Goal: Task Accomplishment & Management: Manage account settings

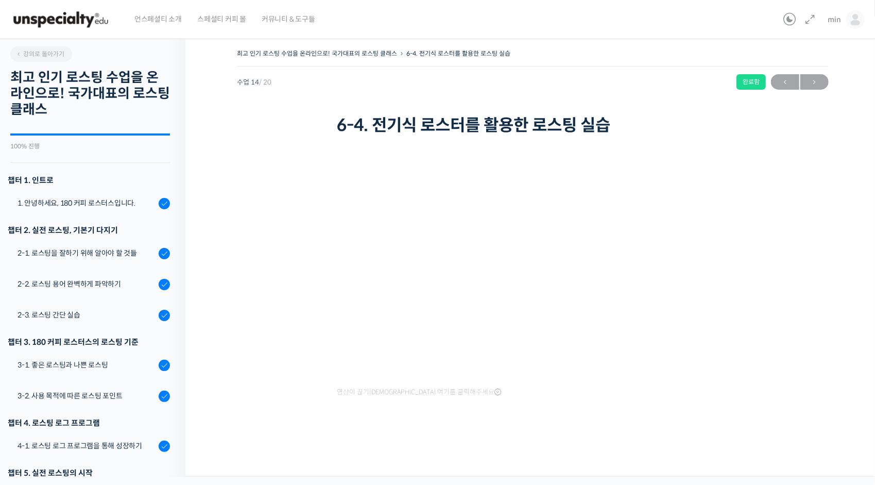
scroll to position [422, 0]
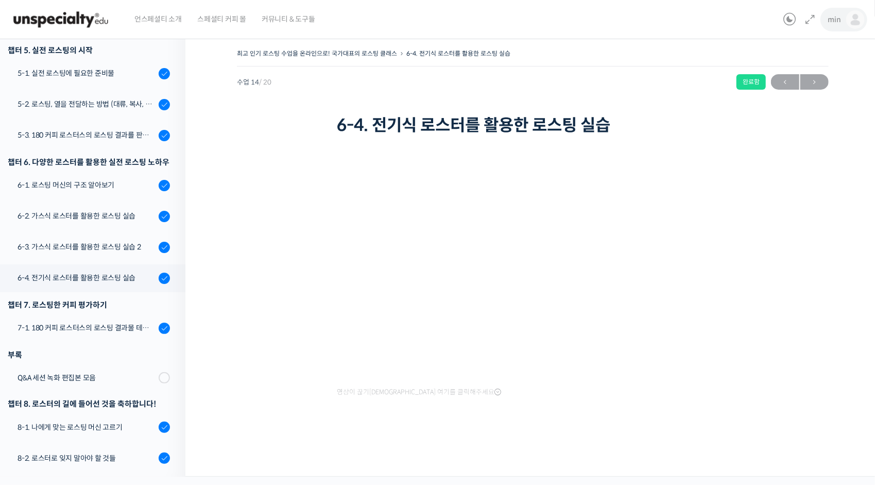
click at [845, 21] on link "min" at bounding box center [846, 19] width 37 height 39
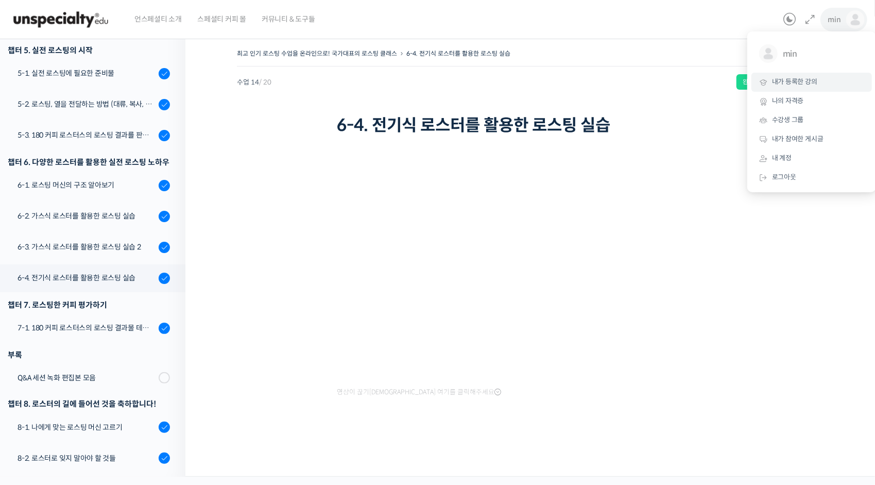
click at [813, 81] on span "내가 등록한 강의" at bounding box center [794, 81] width 45 height 9
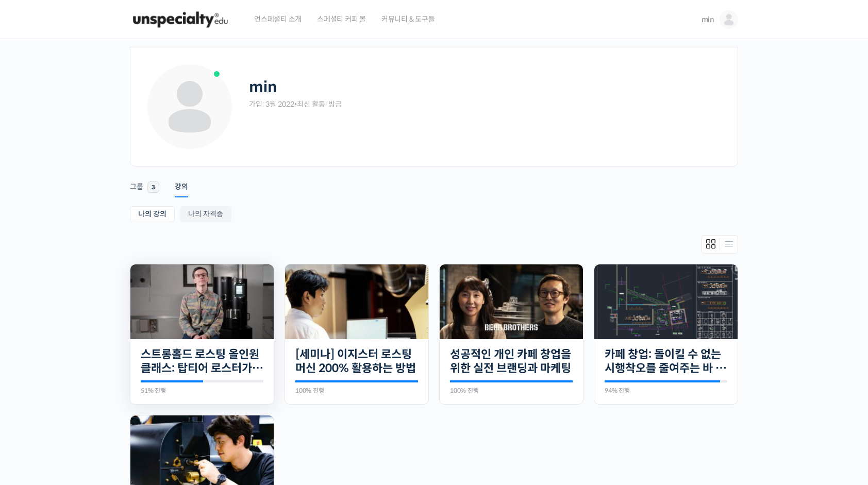
click at [207, 335] on img at bounding box center [201, 301] width 143 height 75
click at [208, 343] on div "30개의 수업 스트롱홀드 로스팅 올인원 클래스: 탑티어 로스터가 알려주는 스트롱홀드 A to Z 가이드 51% 진행 최근 활동: 2025년 0…" at bounding box center [201, 371] width 143 height 65
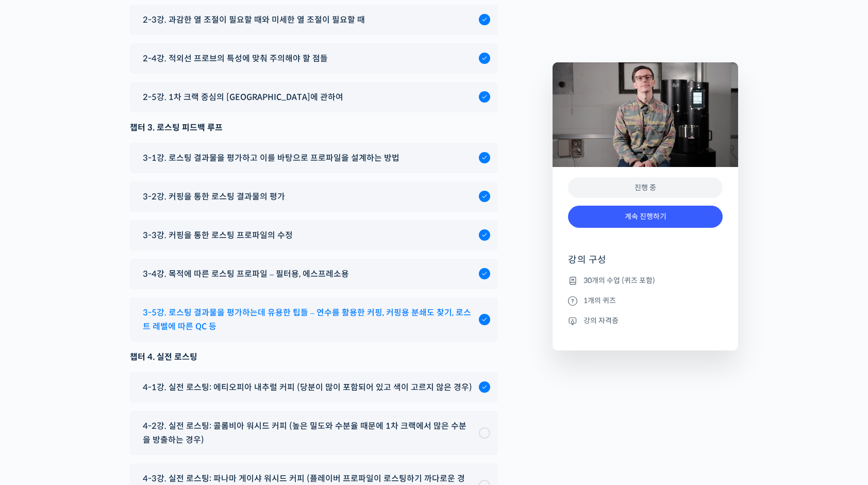
scroll to position [5512, 0]
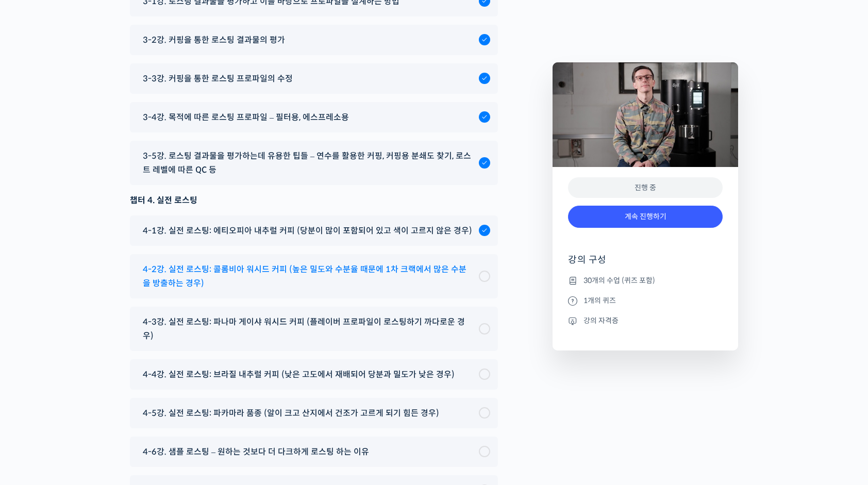
click at [335, 290] on span "4-2강. 실전 로스팅: 콜롬비아 워시드 커피 (높은 밀도와 수분율 때문에 1차 크랙에서 많은 수분을 방출하는 경우)" at bounding box center [308, 276] width 331 height 28
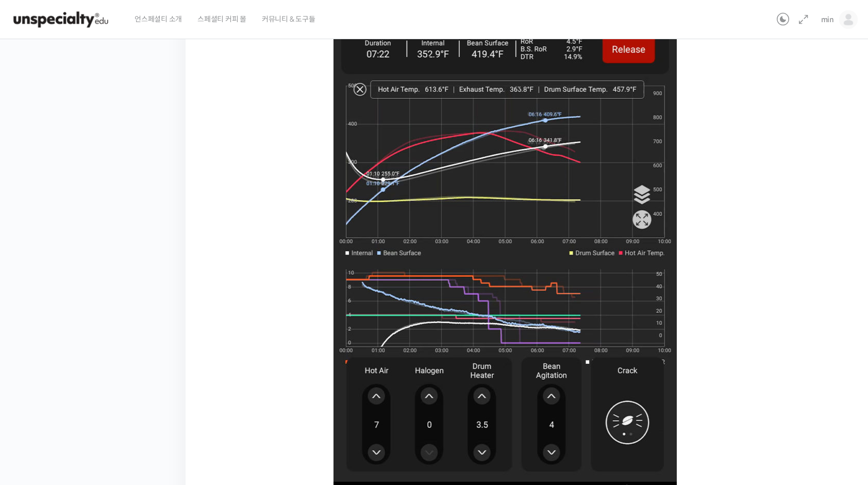
scroll to position [607, 0]
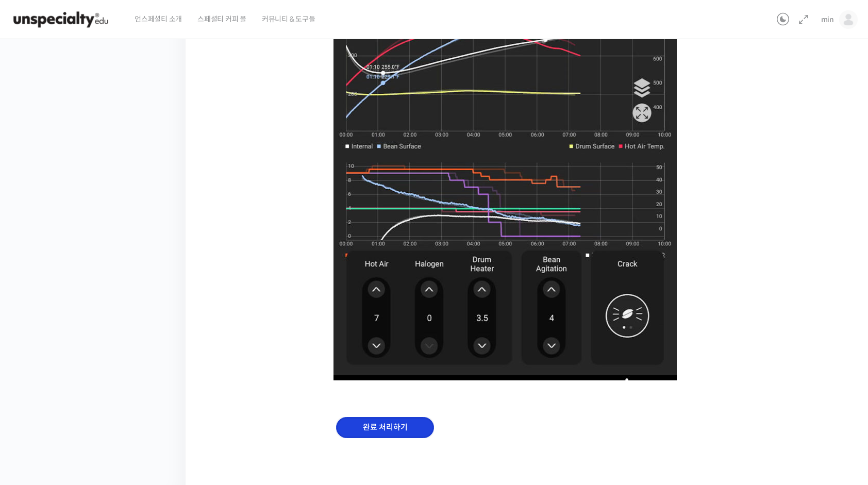
click at [407, 429] on input "완료 처리하기" at bounding box center [385, 427] width 98 height 21
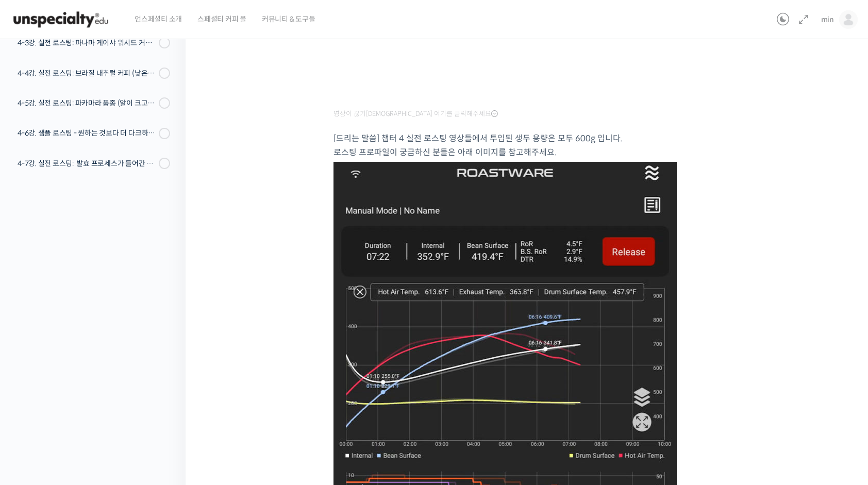
scroll to position [0, 0]
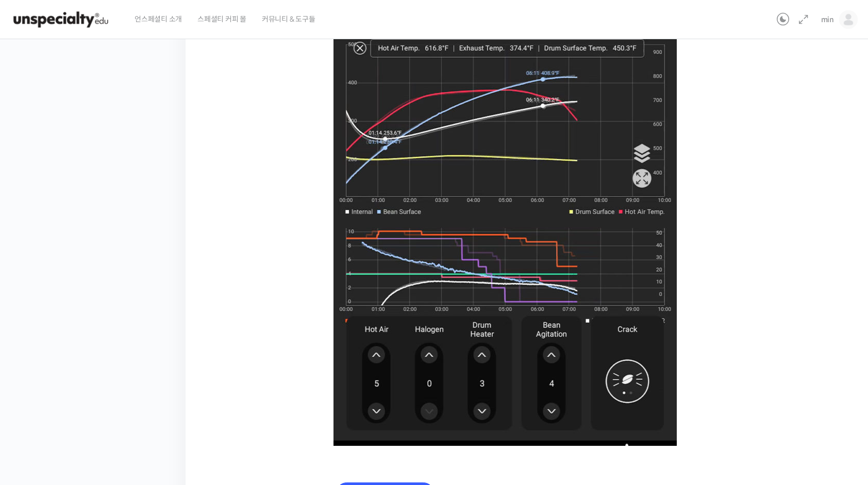
scroll to position [598, 0]
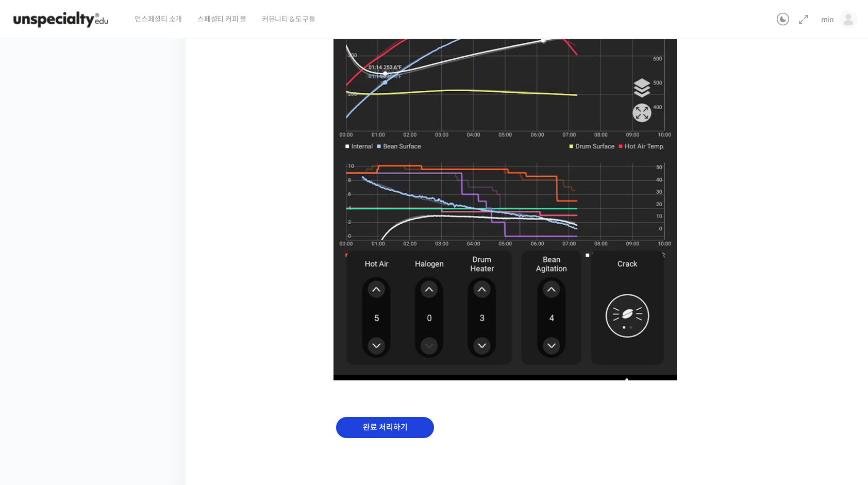
click at [390, 433] on input "완료 처리하기" at bounding box center [385, 427] width 98 height 21
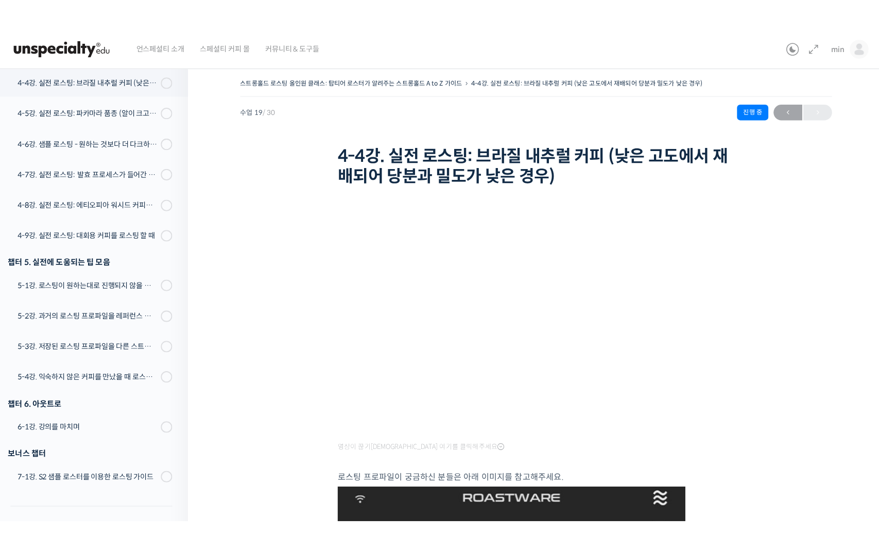
scroll to position [770, 0]
